Goal: Task Accomplishment & Management: Complete application form

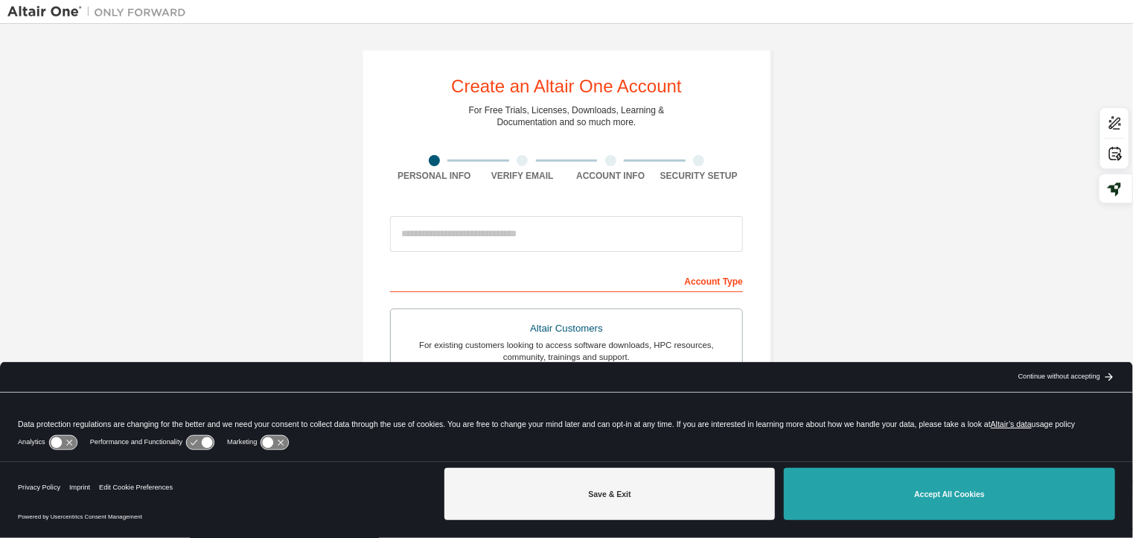
click at [941, 492] on button "Accept All Cookies" at bounding box center [949, 494] width 331 height 52
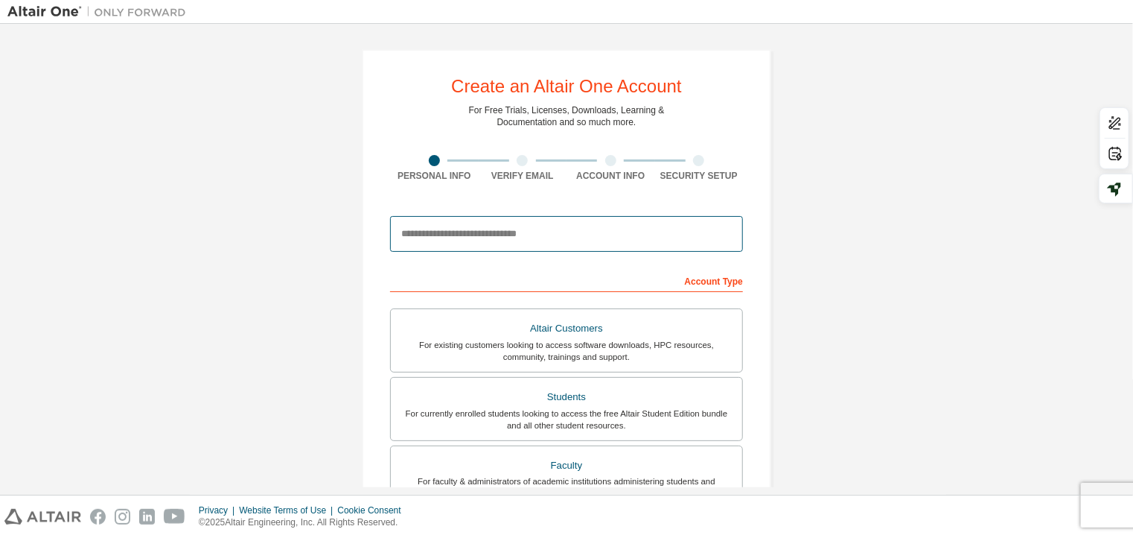
click at [457, 242] on input "email" at bounding box center [566, 234] width 353 height 36
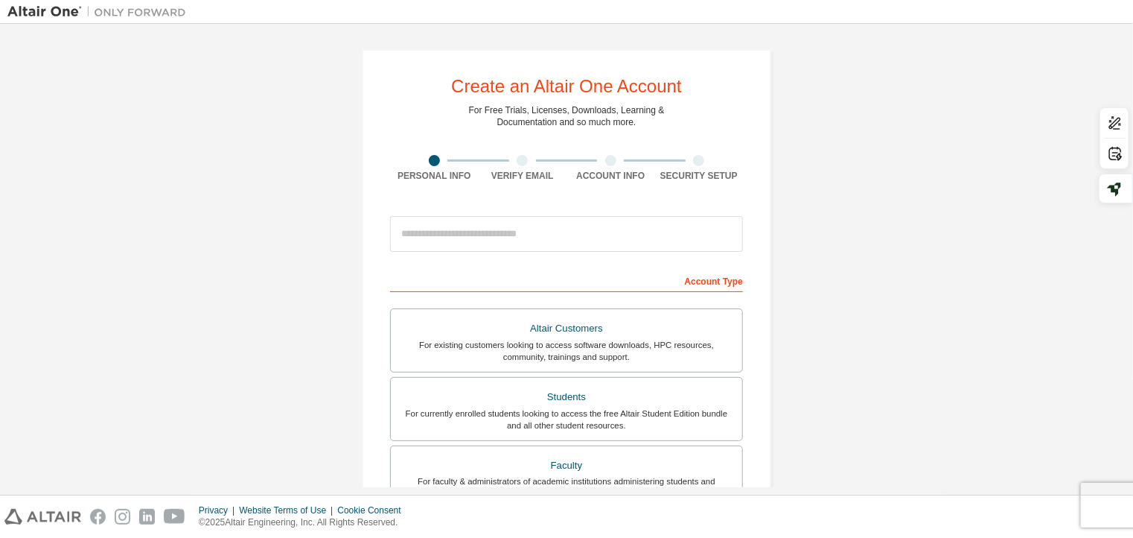
click at [927, 239] on div "Create an Altair One Account For Free Trials, Licenses, Downloads, Learning & D…" at bounding box center [566, 425] width 1118 height 788
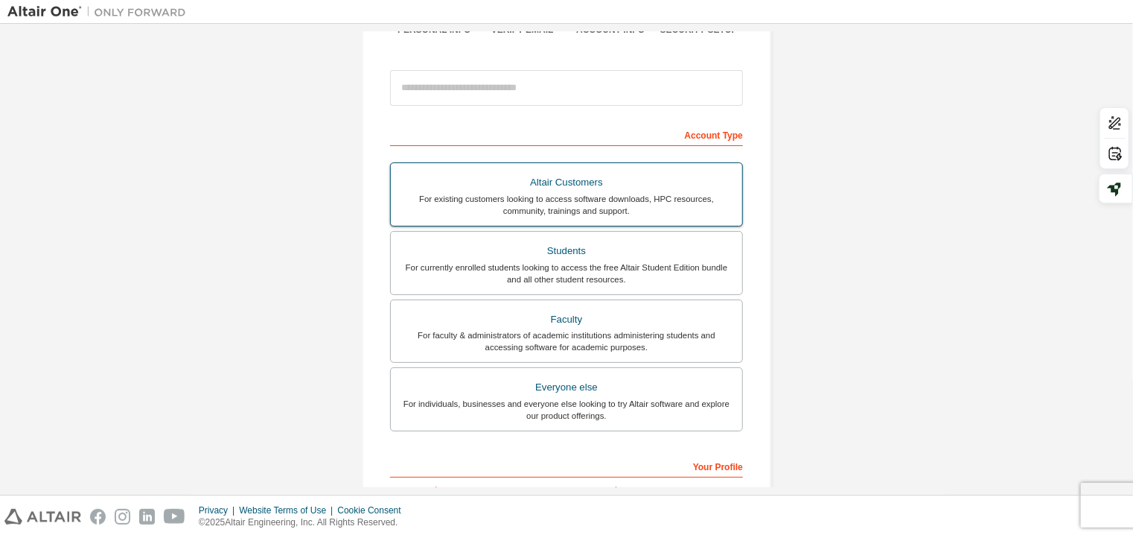
scroll to position [149, 0]
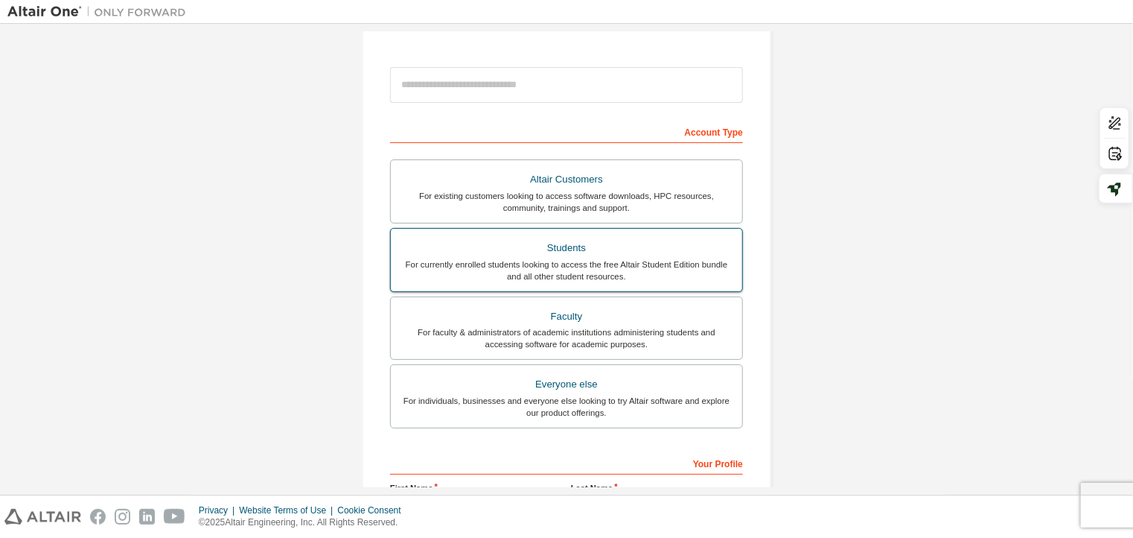
click at [668, 267] on div "For currently enrolled students looking to access the free Altair Student Editi…" at bounding box center [567, 270] width 334 height 24
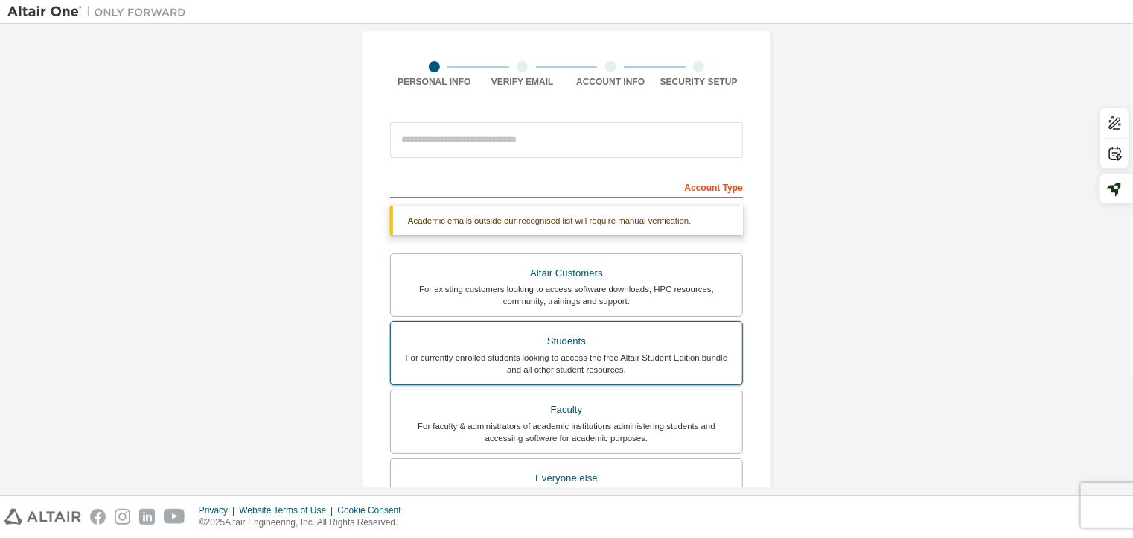
scroll to position [0, 0]
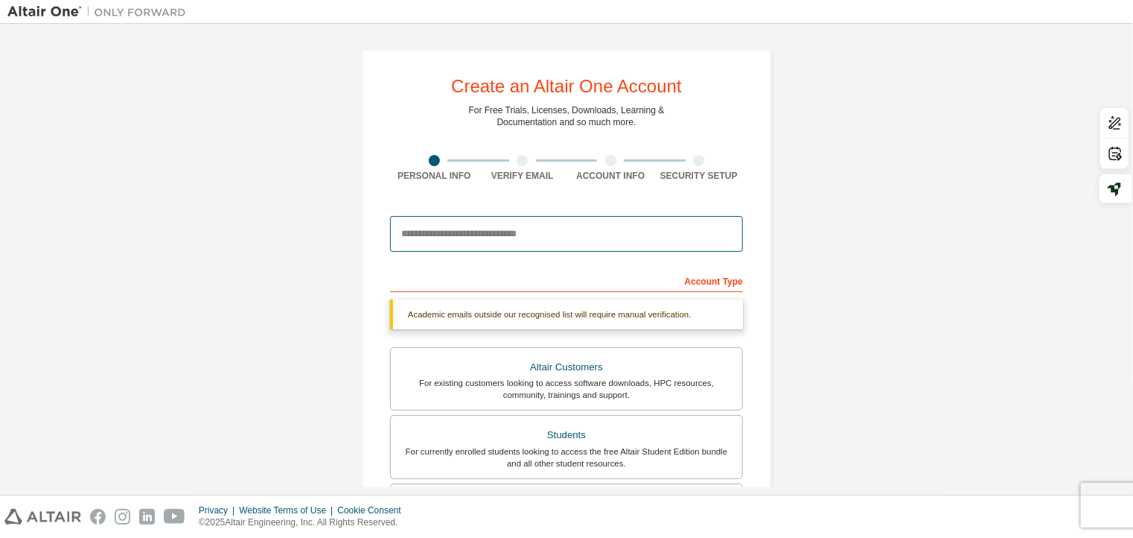
click at [481, 237] on input "email" at bounding box center [566, 234] width 353 height 36
type input "**********"
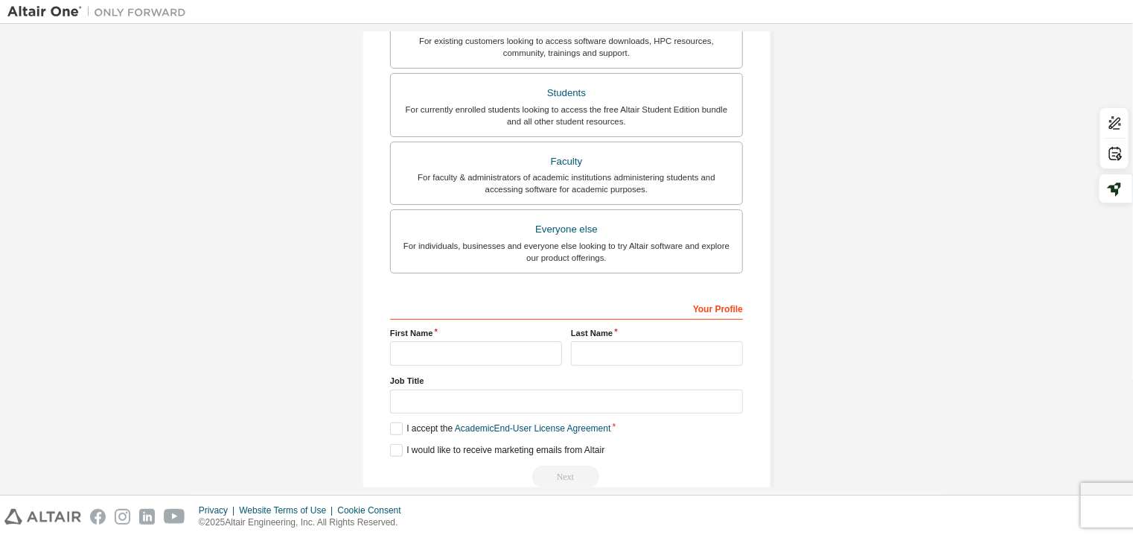
scroll to position [329, 0]
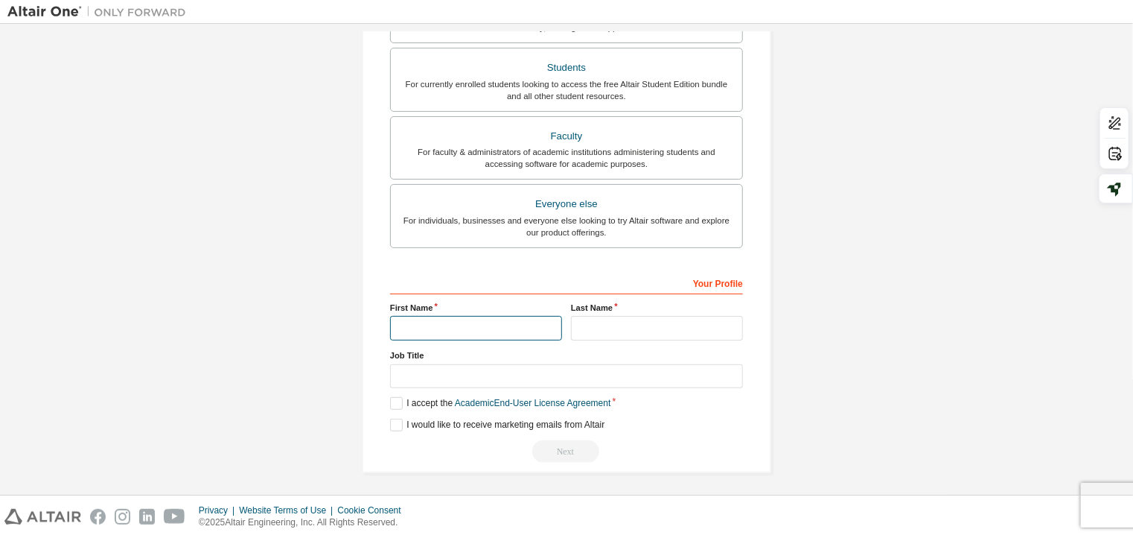
click at [479, 325] on input "text" at bounding box center [476, 328] width 172 height 25
type input "**********"
click at [451, 371] on input "text" at bounding box center [566, 376] width 353 height 25
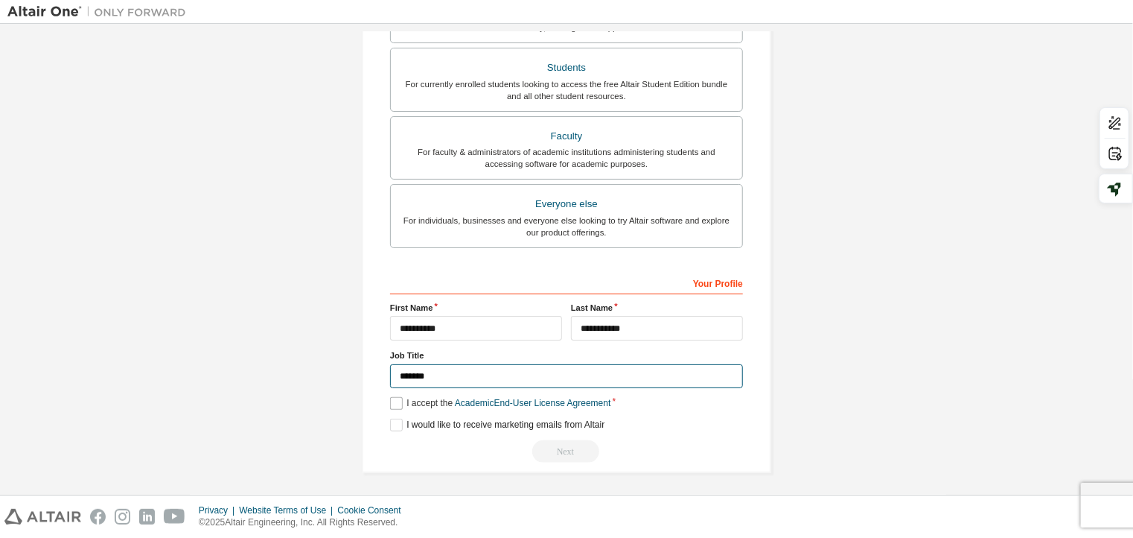
type input "*******"
click at [396, 401] on label "I accept the Academic End-User License Agreement" at bounding box center [500, 403] width 220 height 13
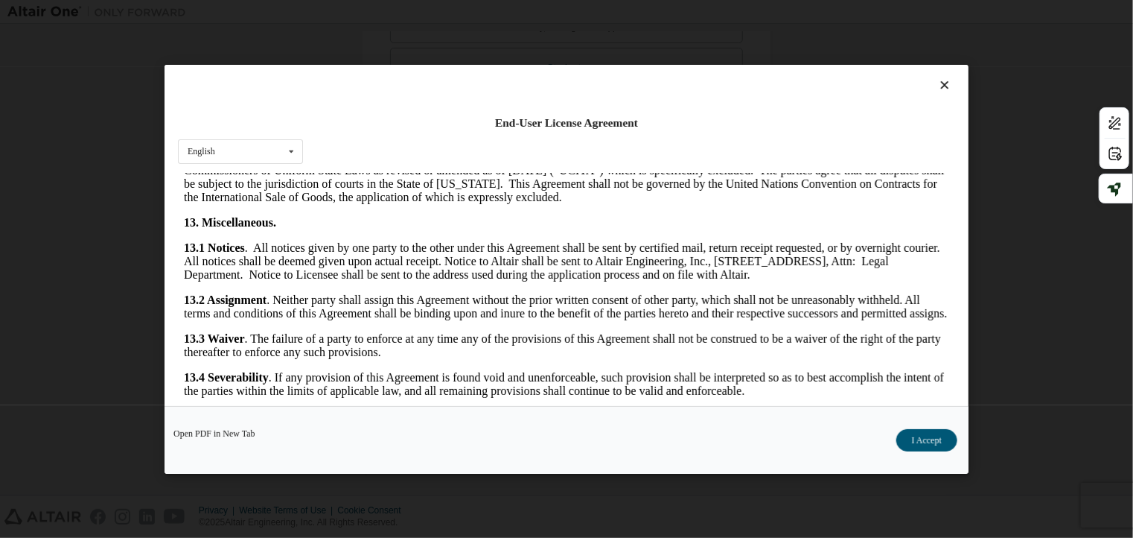
scroll to position [2490, 0]
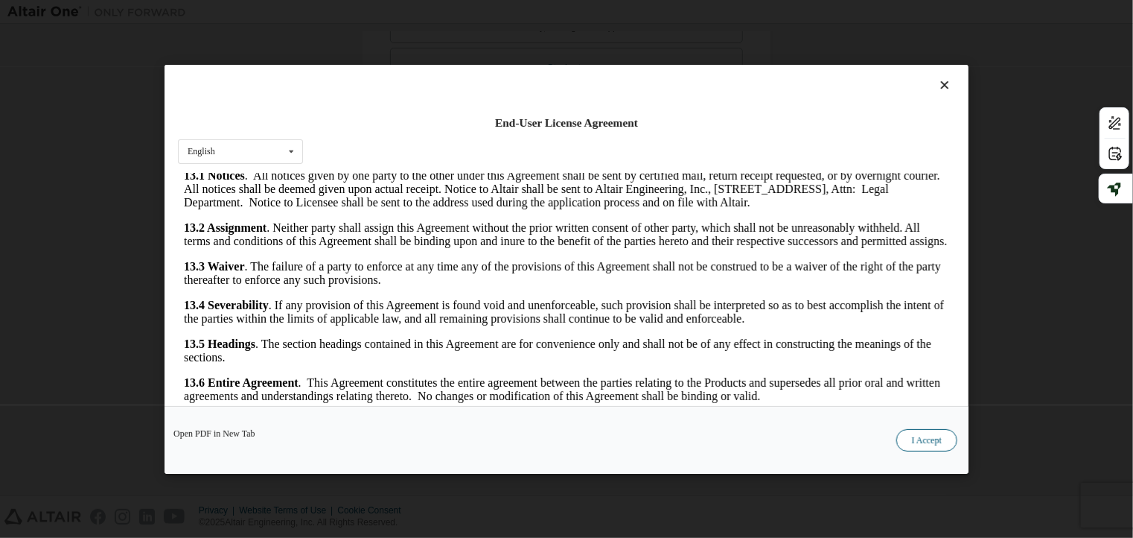
click at [931, 438] on button "I Accept" at bounding box center [926, 439] width 61 height 22
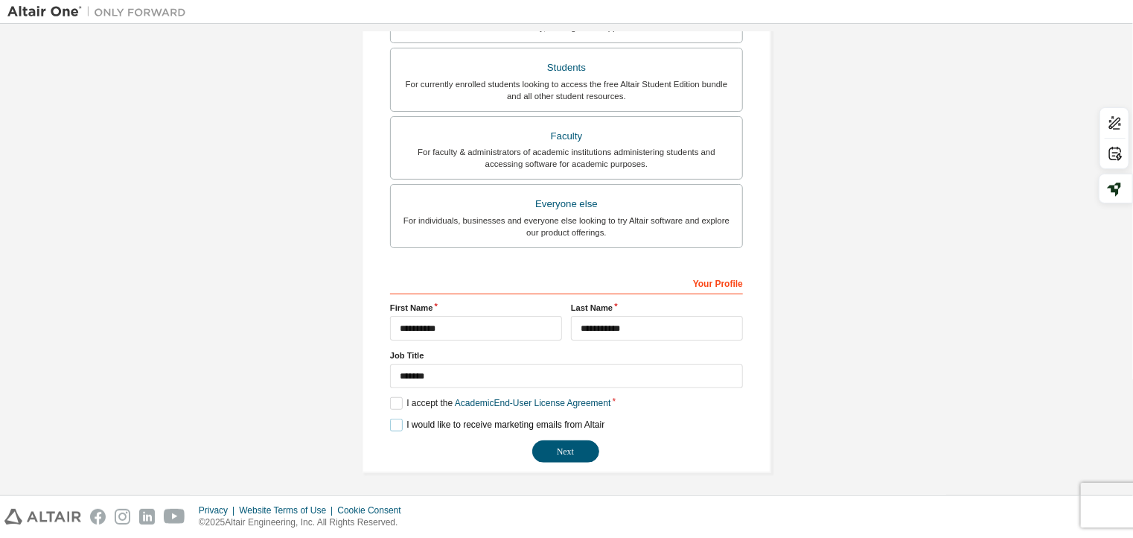
drag, startPoint x: 395, startPoint y: 427, endPoint x: 406, endPoint y: 457, distance: 32.5
click at [406, 457] on div "**********" at bounding box center [566, 366] width 353 height 193
click at [559, 453] on button "Next" at bounding box center [565, 451] width 67 height 22
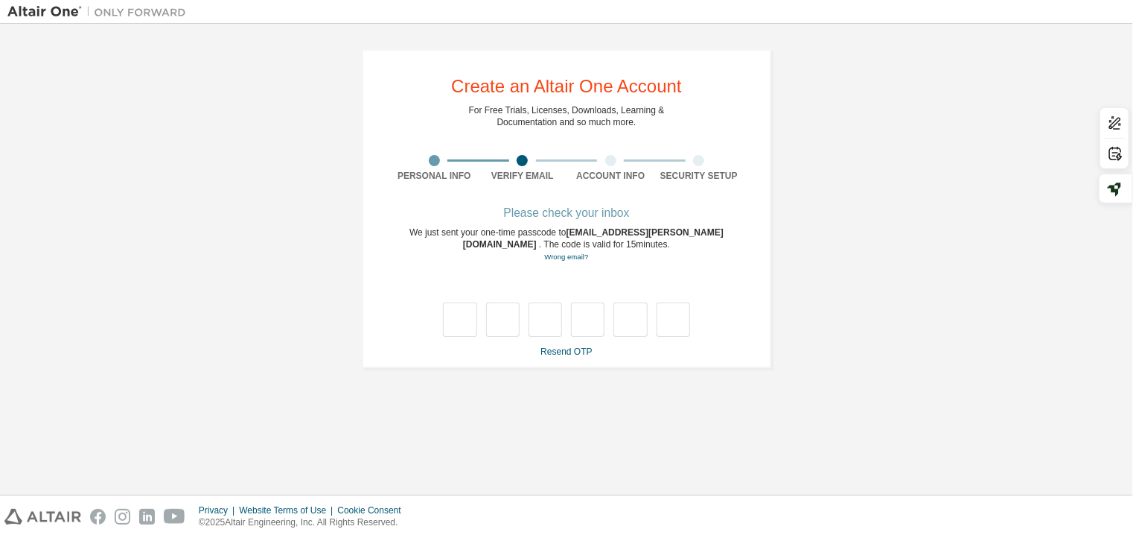
scroll to position [0, 0]
type input "*"
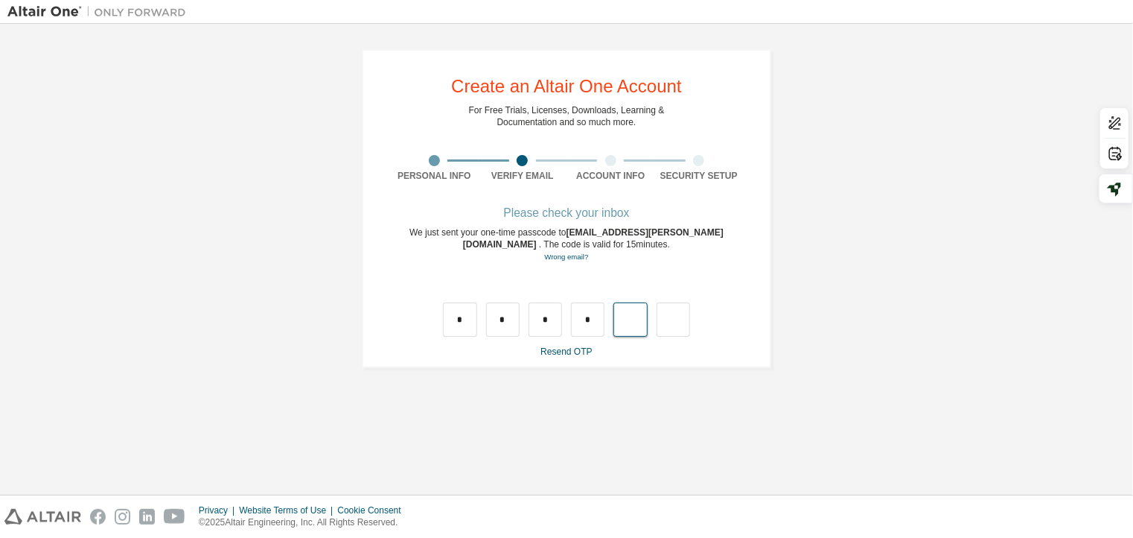
type input "*"
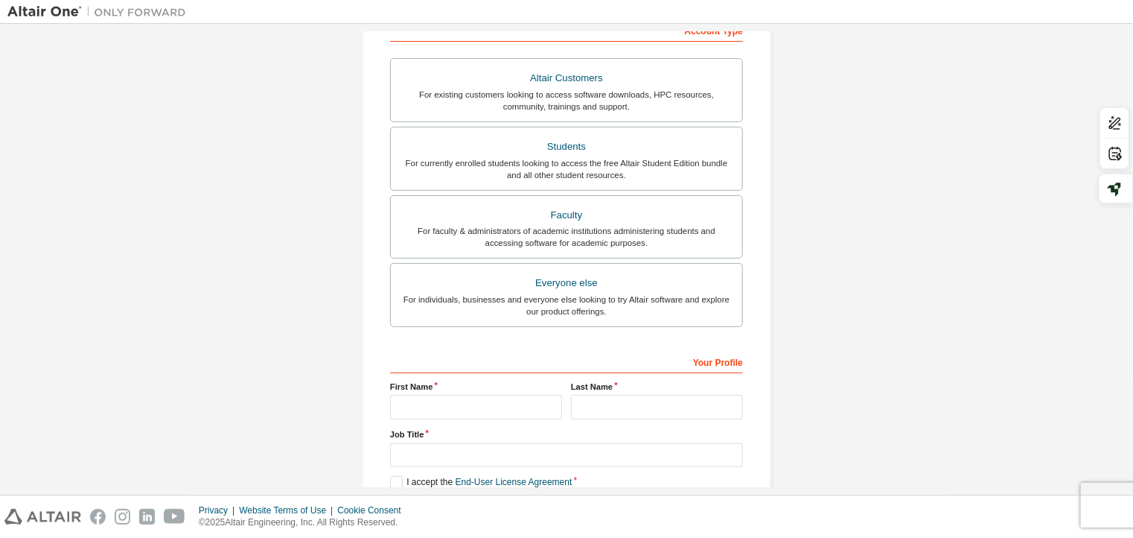
scroll to position [329, 0]
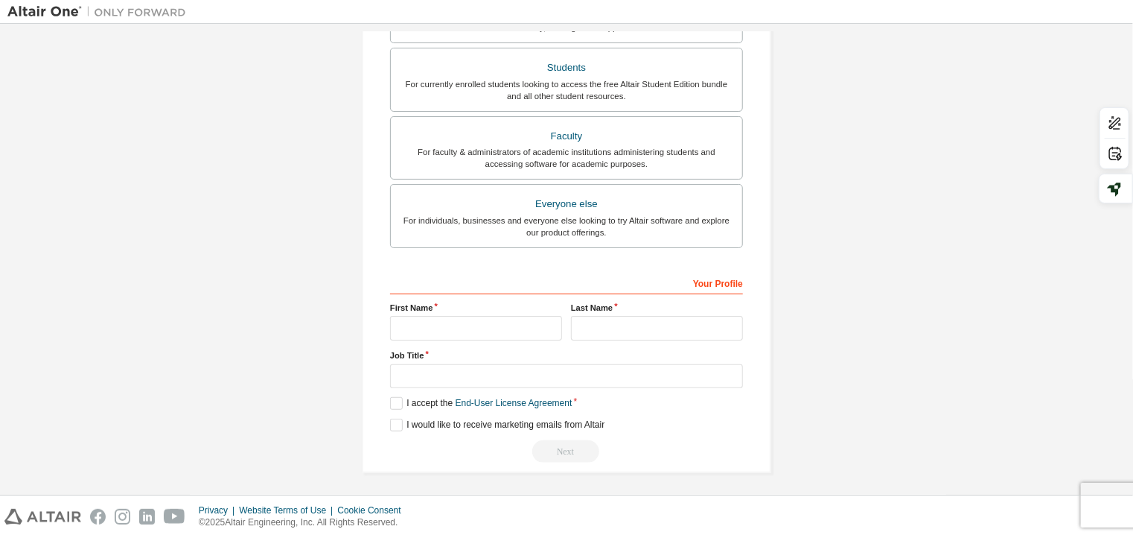
drag, startPoint x: 777, startPoint y: 287, endPoint x: 762, endPoint y: 296, distance: 17.0
